Goal: Navigation & Orientation: Find specific page/section

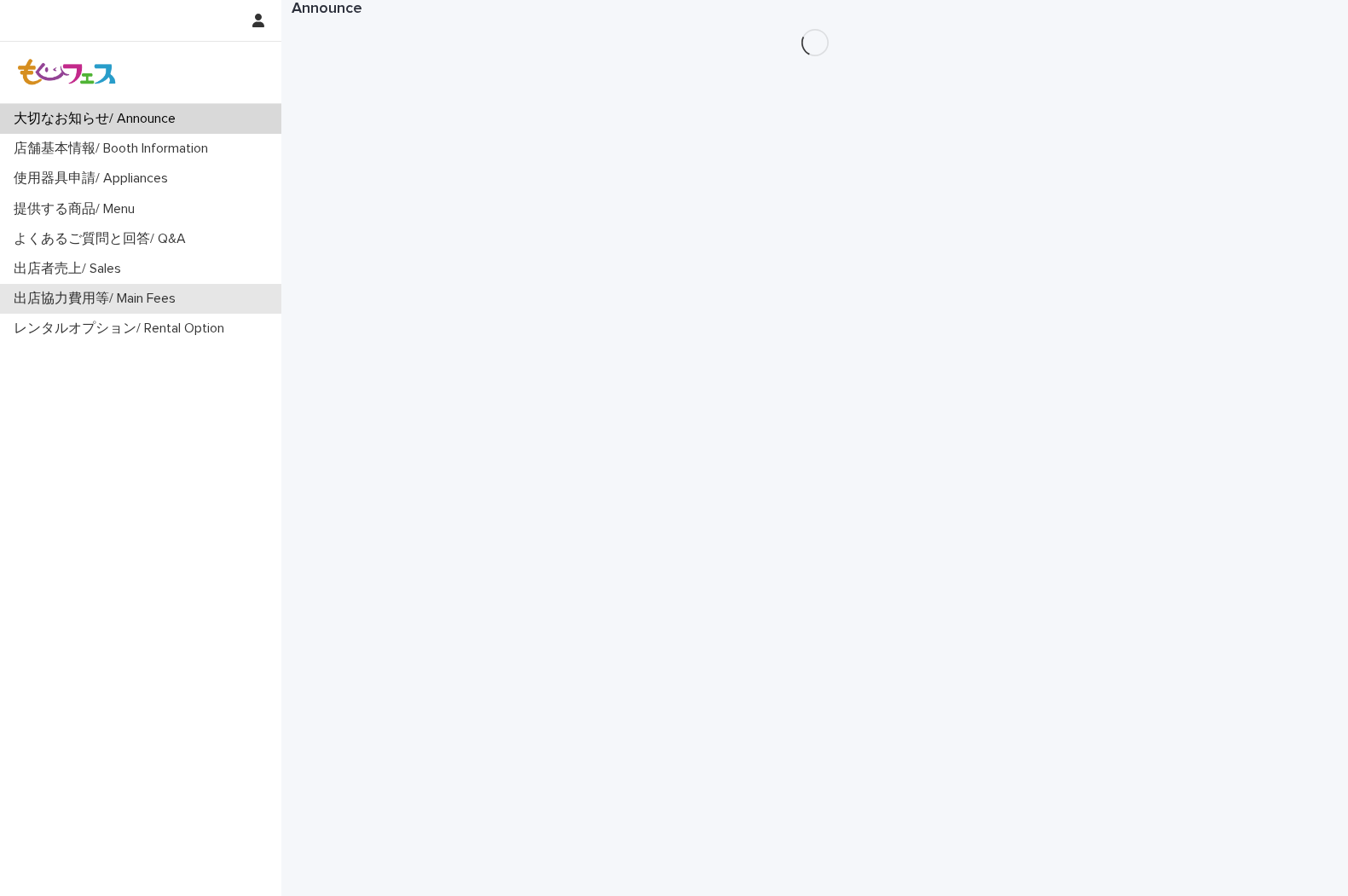
click at [128, 296] on p "出店協力費用等/ Main Fees" at bounding box center [98, 298] width 182 height 16
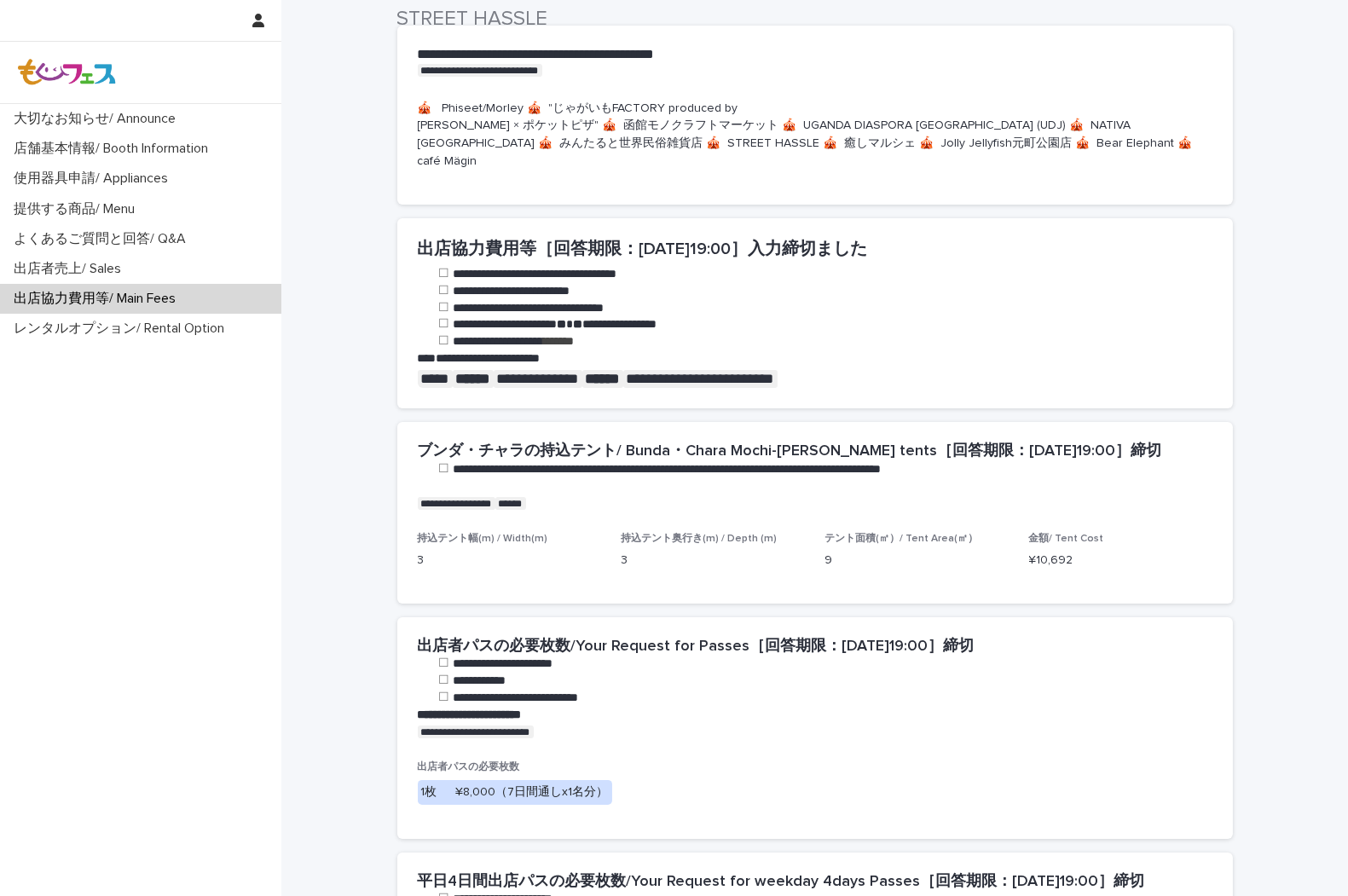
scroll to position [473, 0]
